Goal: Check status: Check status

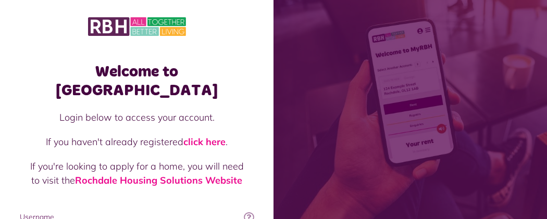
type input "**********"
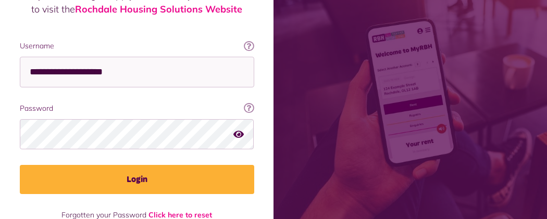
scroll to position [184, 0]
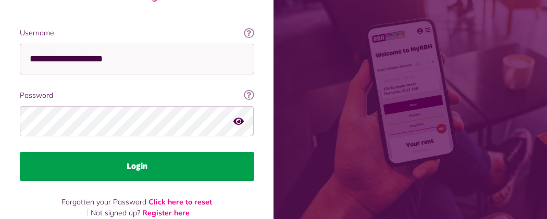
click at [254, 152] on button "Login" at bounding box center [137, 166] width 234 height 29
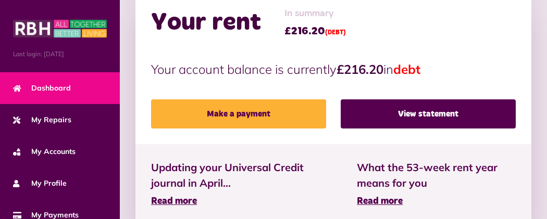
scroll to position [353, 0]
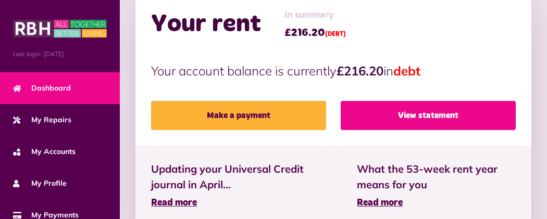
click at [390, 101] on link "View statement" at bounding box center [427, 115] width 175 height 29
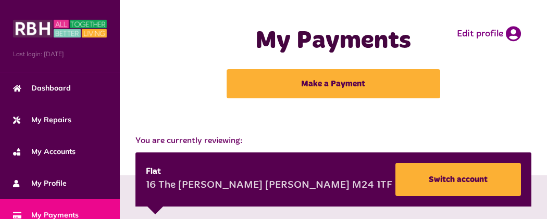
click at [0, 0] on button "Menu" at bounding box center [0, 0] width 0 height 0
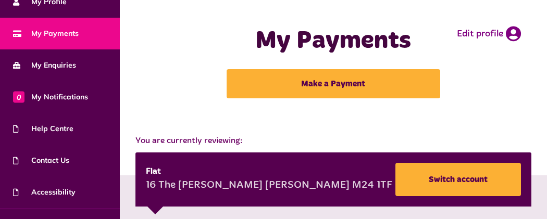
scroll to position [204, 0]
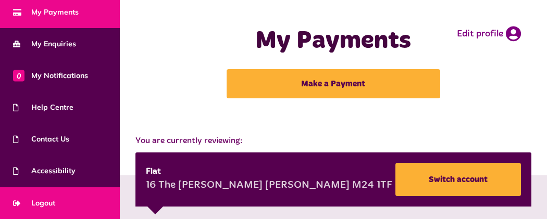
click at [83, 200] on link "Logout" at bounding box center [60, 203] width 120 height 32
